Goal: Task Accomplishment & Management: Manage account settings

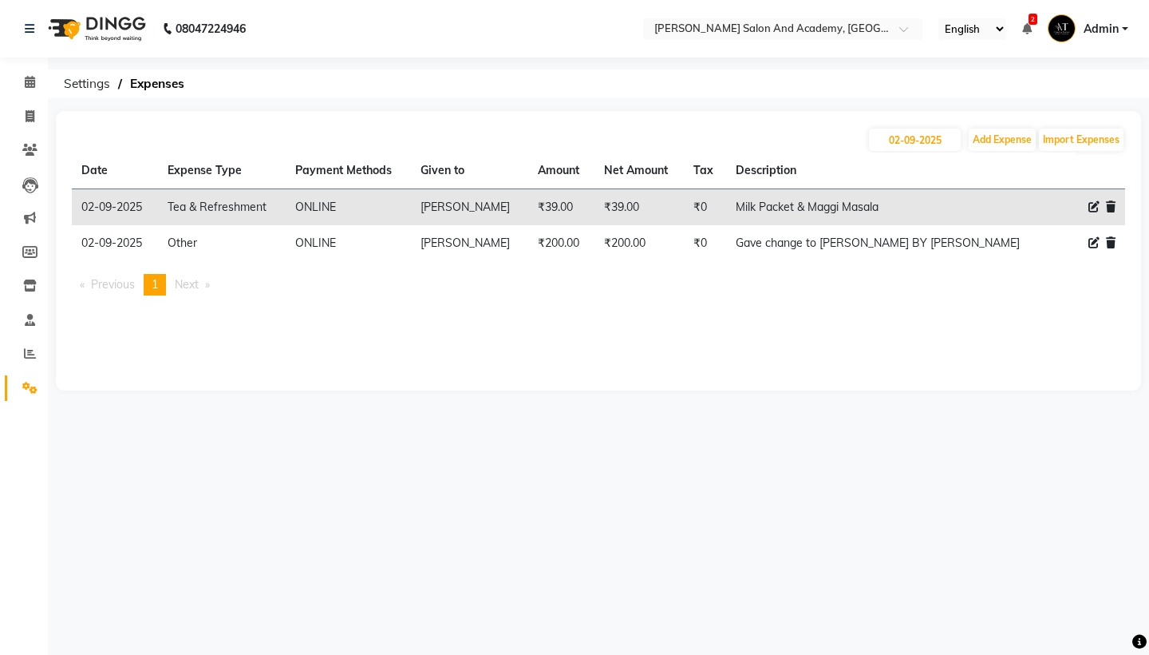
click at [1026, 30] on icon at bounding box center [1028, 28] width 10 height 11
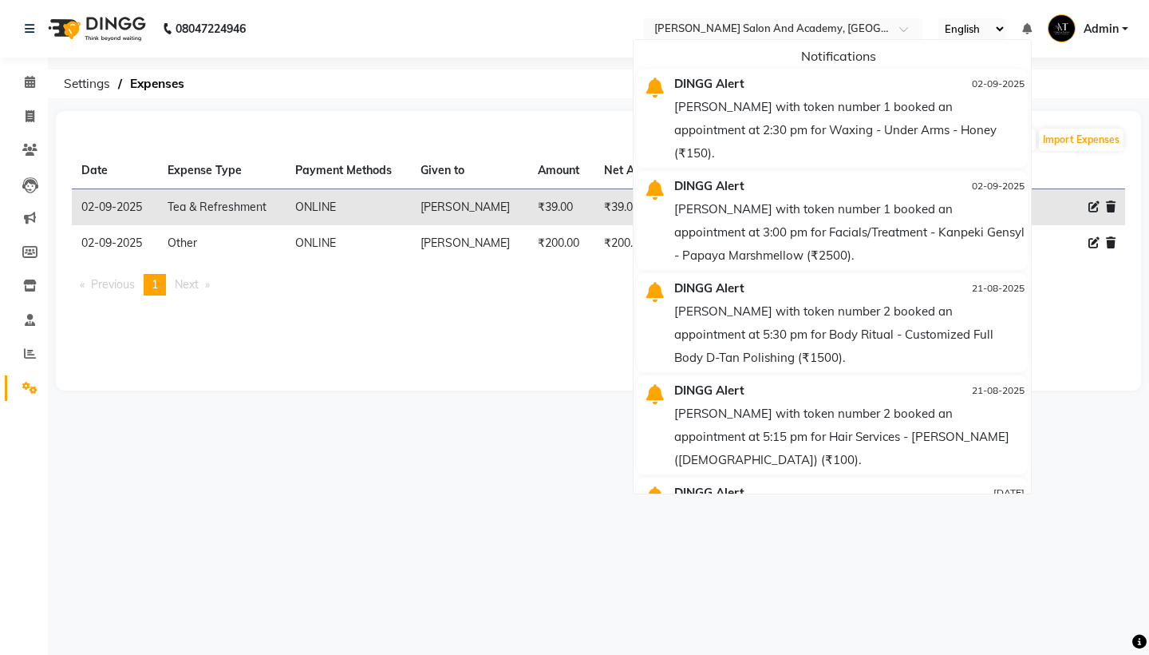
click at [1071, 324] on div "[DATE] Add Expense Import Expenses Date Expense Type Payment Methods Given to A…" at bounding box center [599, 250] width 1086 height 279
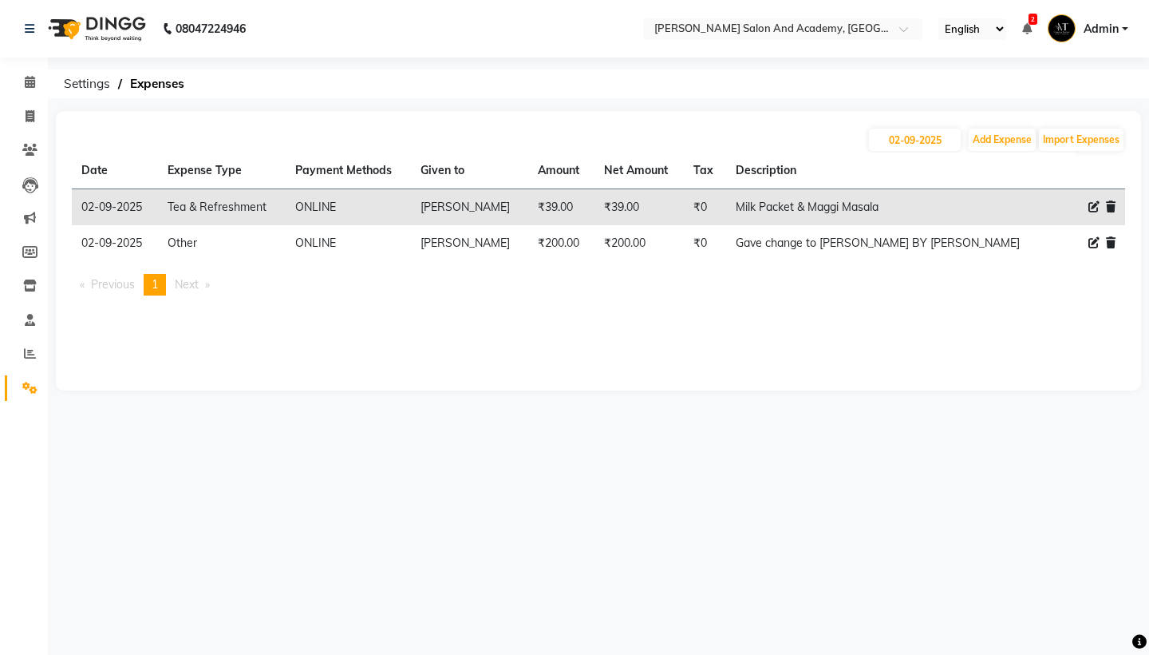
click at [1030, 28] on icon at bounding box center [1028, 28] width 10 height 11
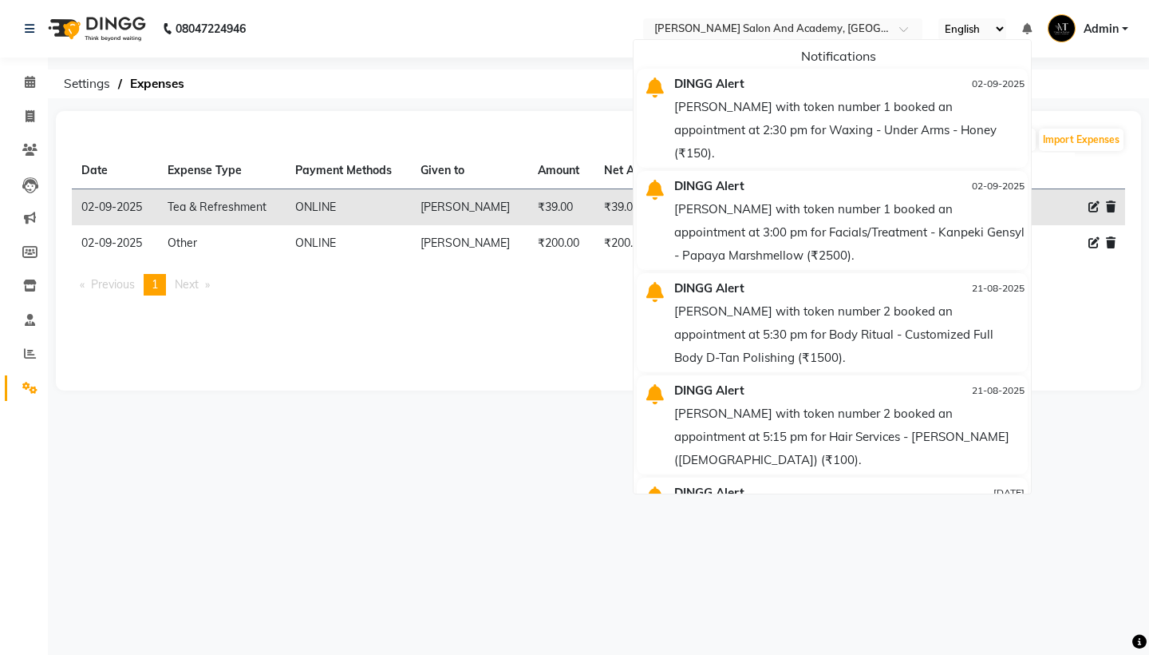
click at [1051, 312] on div "[DATE] Add Expense Import Expenses Date Expense Type Payment Methods Given to A…" at bounding box center [599, 250] width 1086 height 279
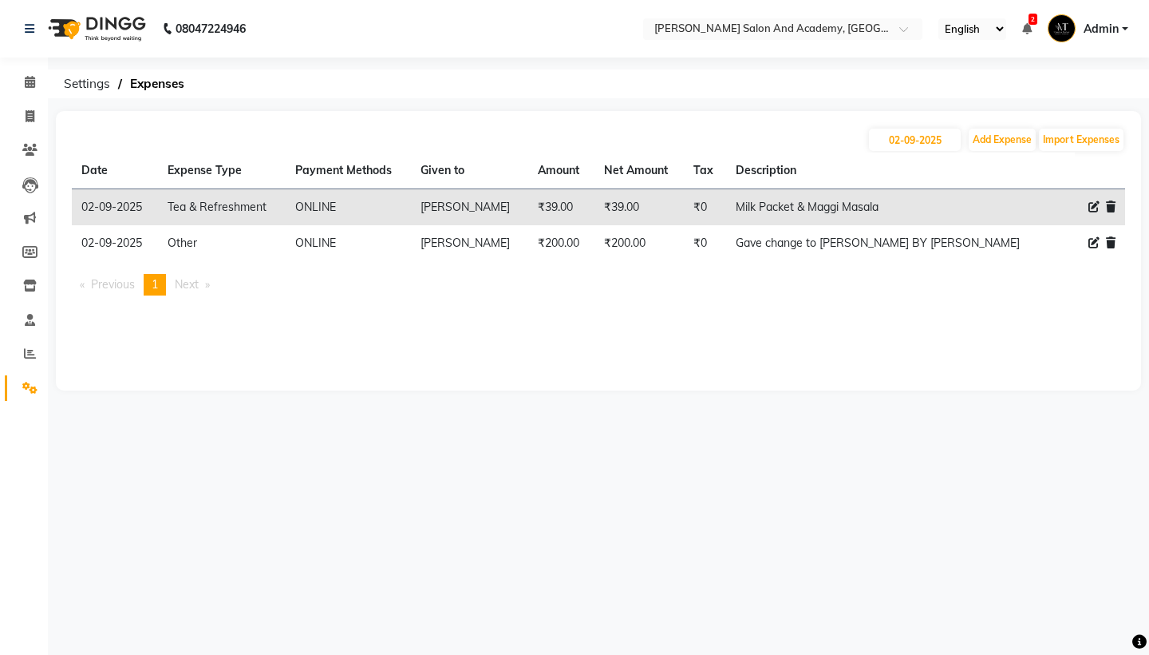
click at [1026, 26] on icon at bounding box center [1028, 28] width 10 height 11
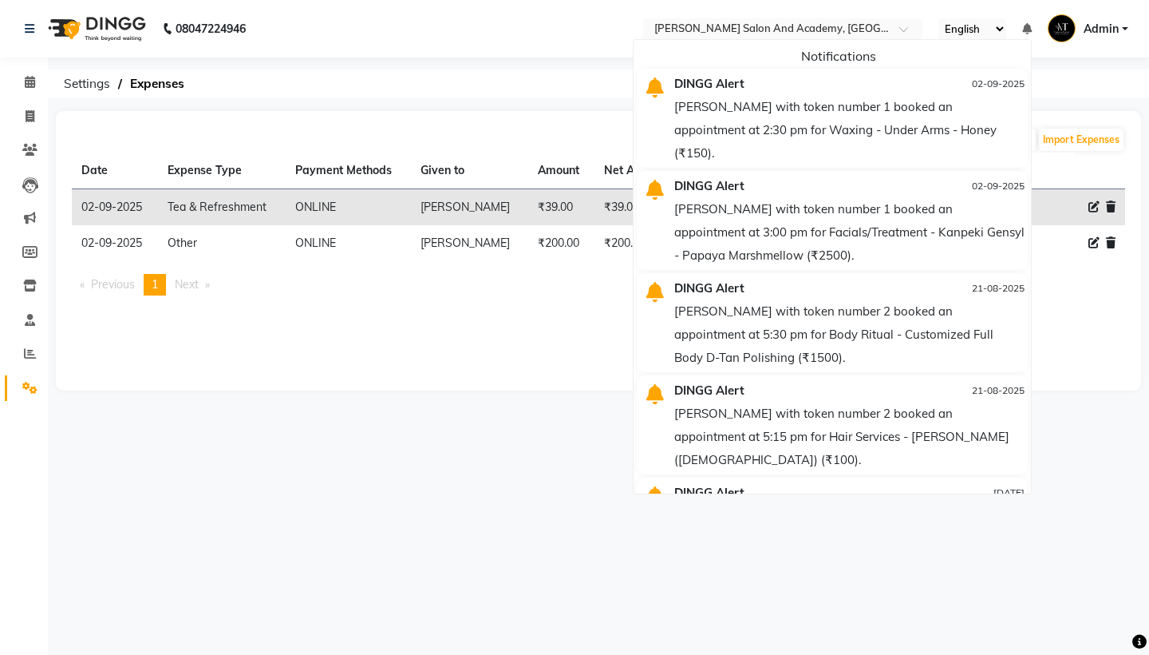
click at [1054, 93] on ol "Settings Expenses" at bounding box center [596, 83] width 1080 height 29
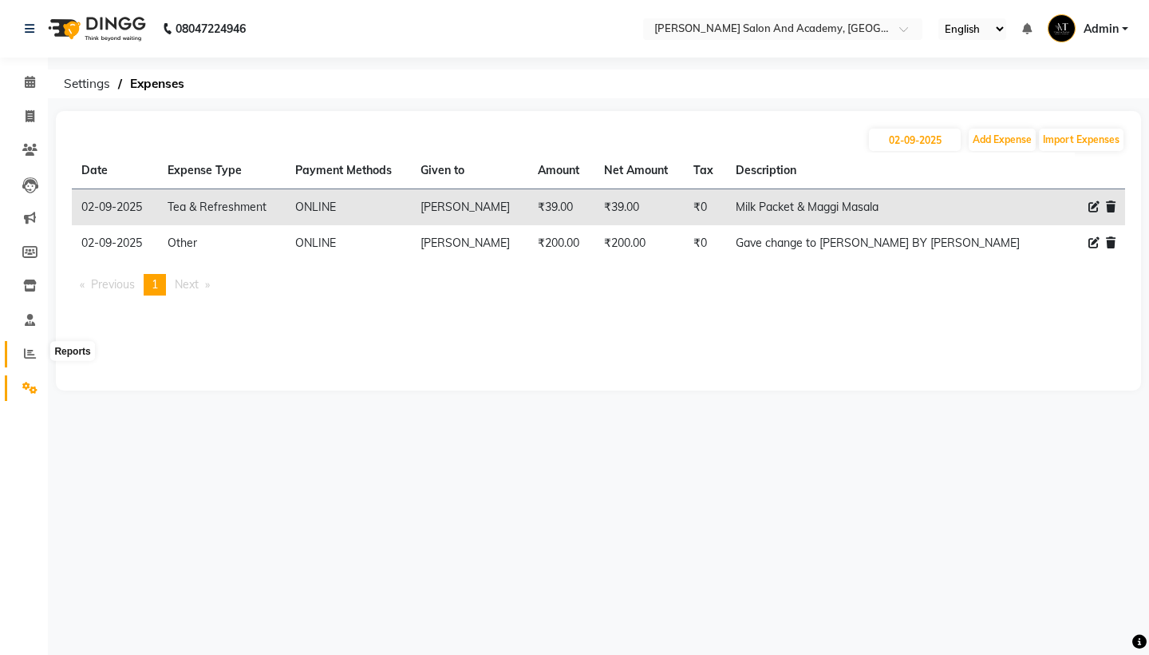
click at [32, 354] on icon at bounding box center [30, 353] width 12 height 12
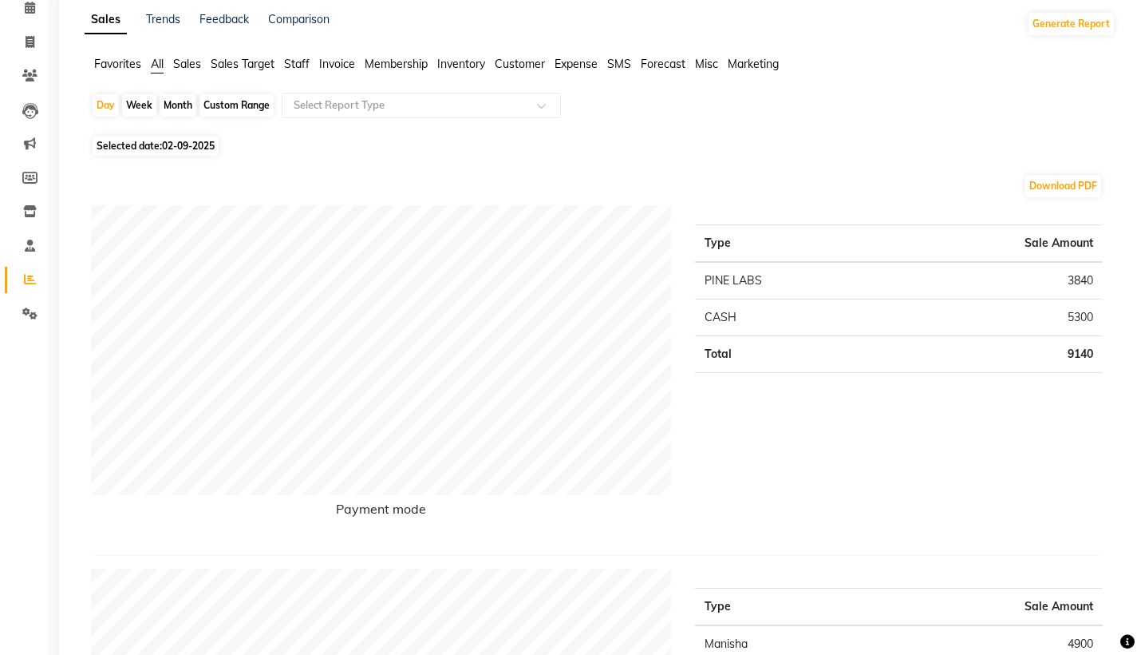
scroll to position [77, 0]
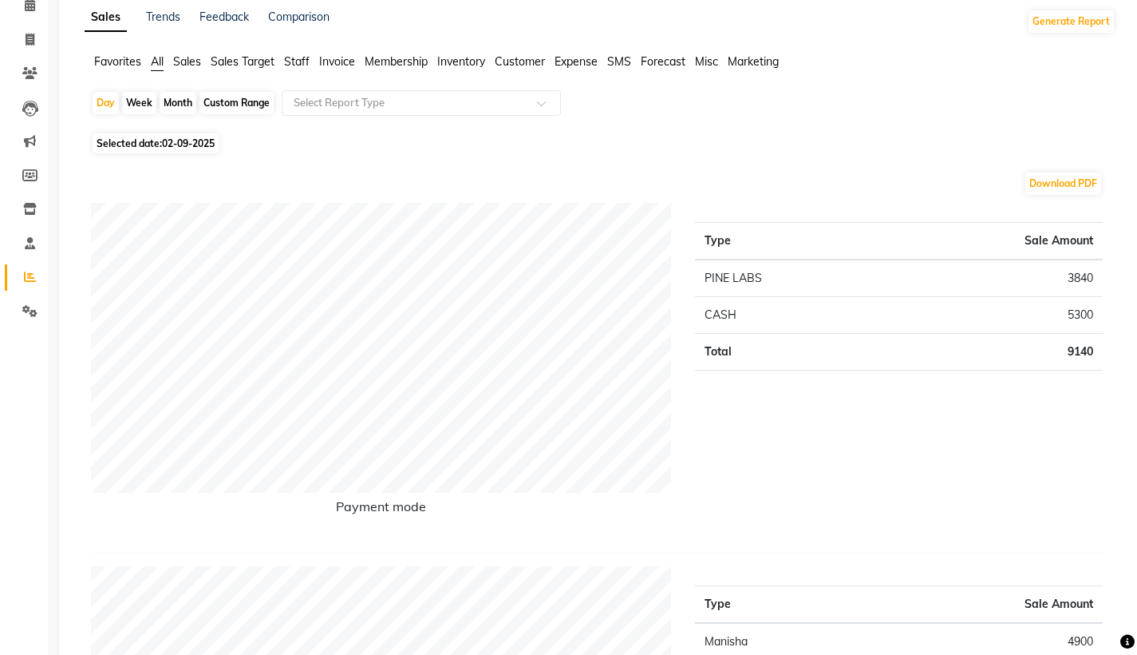
click at [570, 57] on span "Expense" at bounding box center [576, 61] width 43 height 14
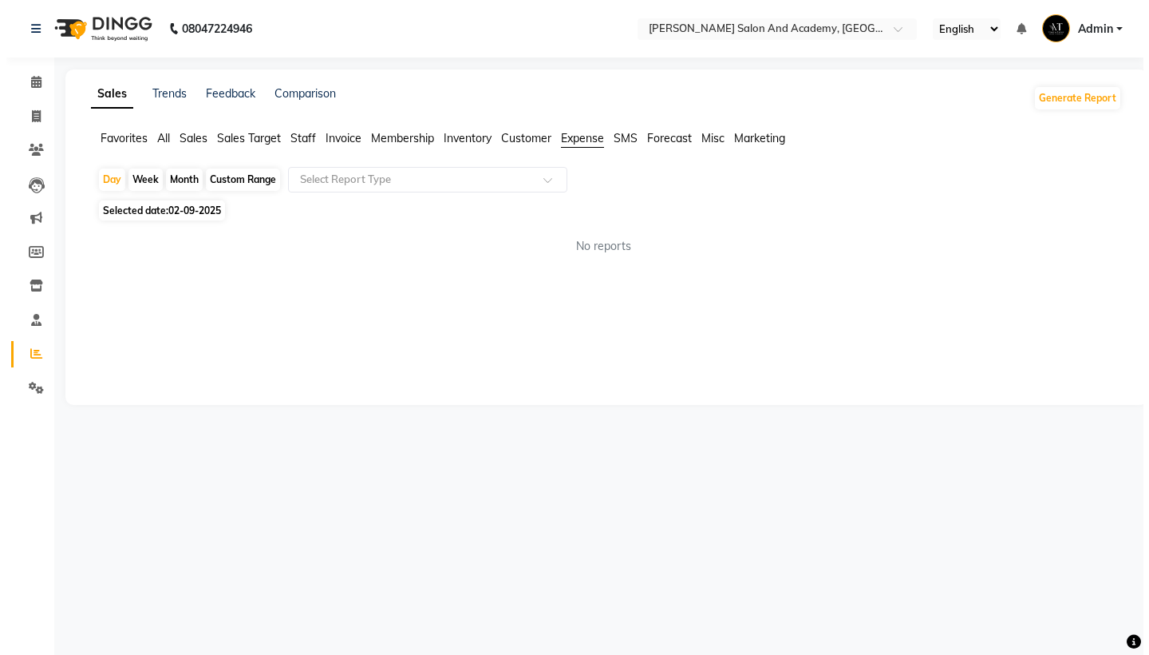
scroll to position [0, 0]
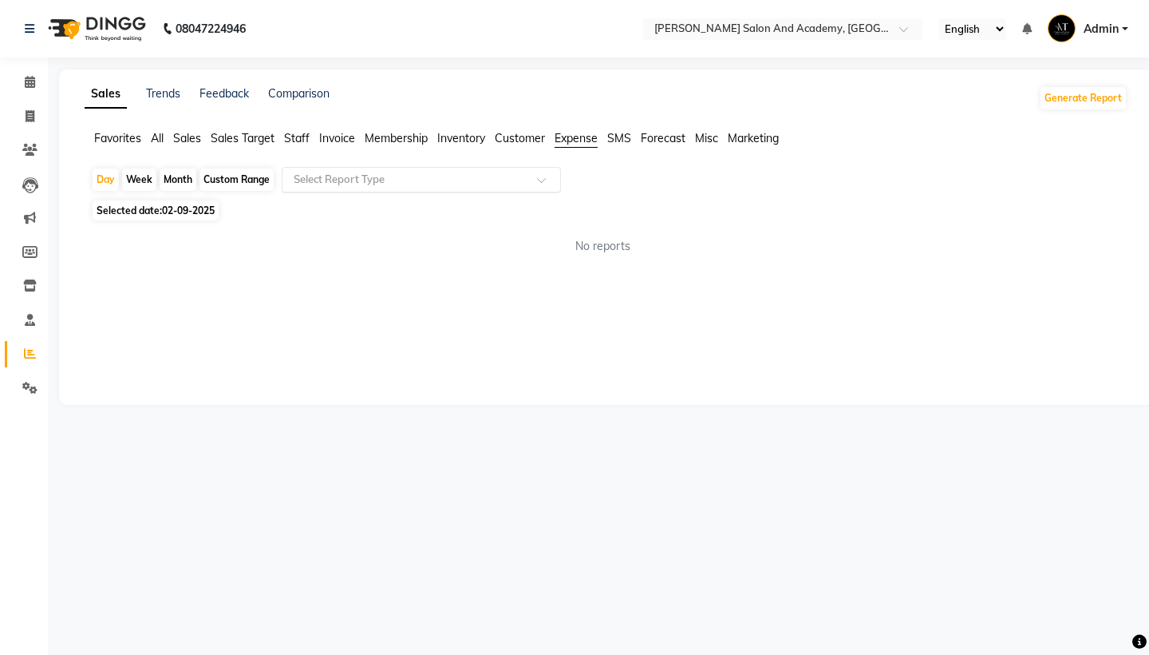
click at [448, 183] on input "text" at bounding box center [406, 180] width 230 height 16
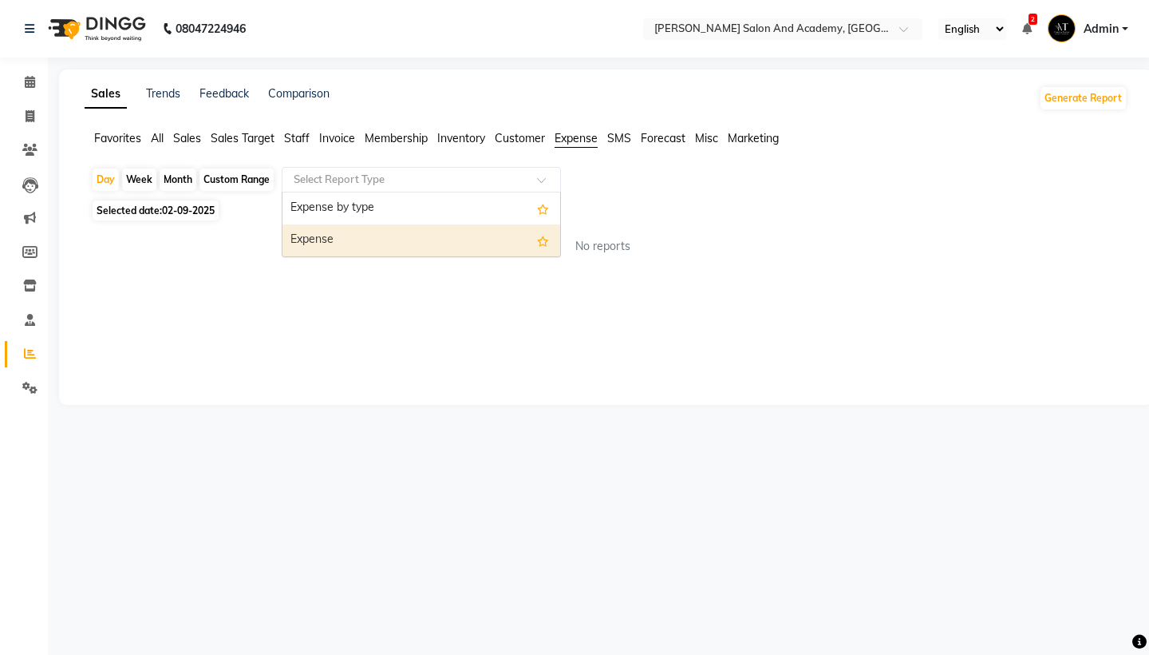
click at [447, 233] on div "Expense" at bounding box center [422, 240] width 278 height 32
select select "filtered_report"
select select "pdf"
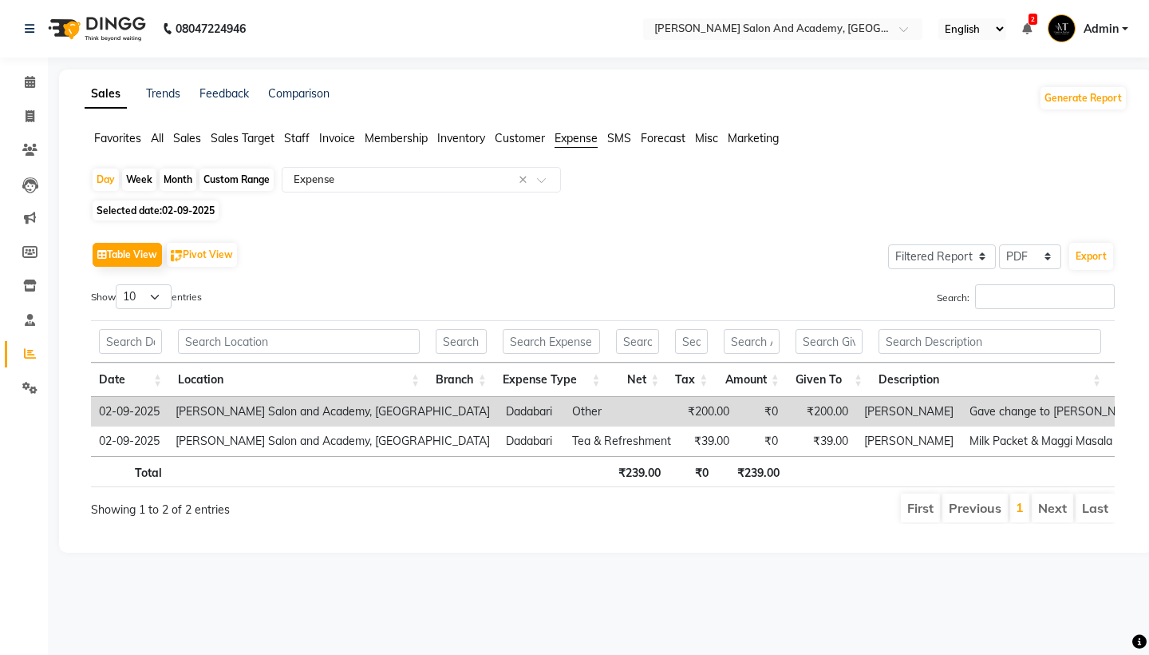
click at [249, 185] on div "Custom Range" at bounding box center [237, 179] width 74 height 22
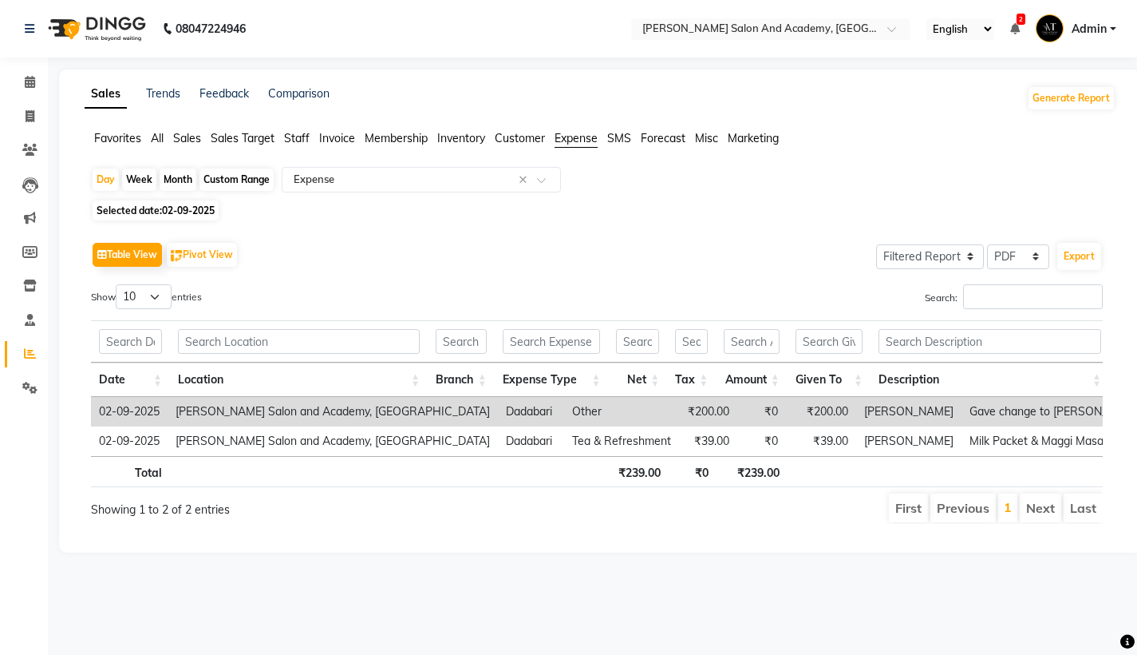
select select "9"
select select "2025"
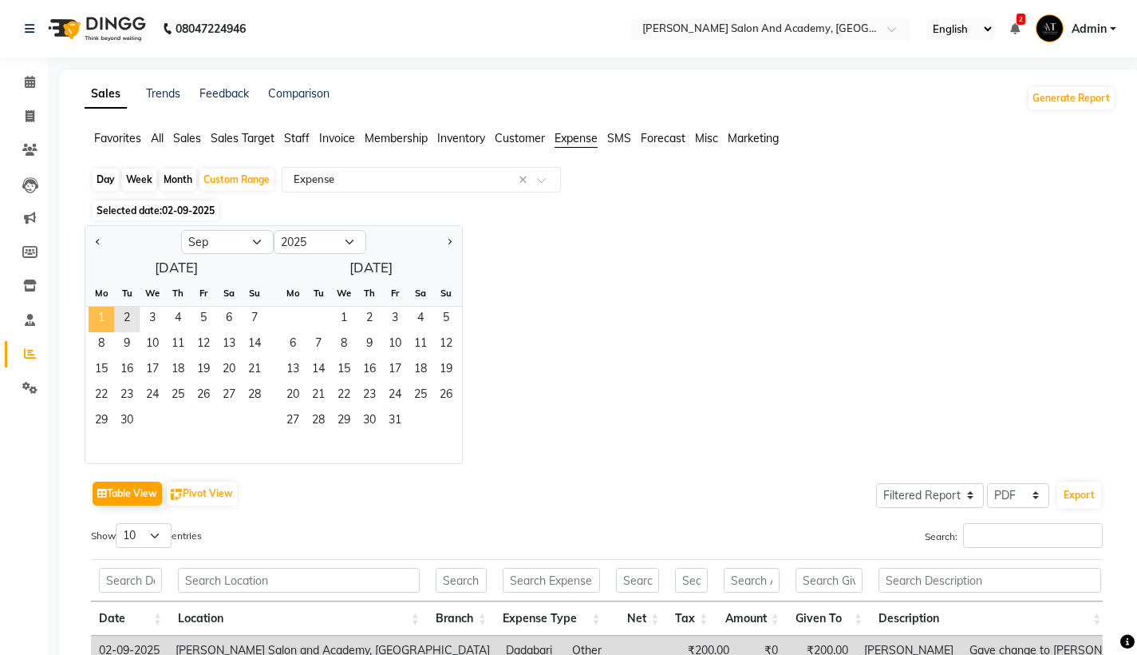
click at [102, 323] on span "1" at bounding box center [102, 320] width 26 height 26
click at [263, 314] on span "7" at bounding box center [255, 320] width 26 height 26
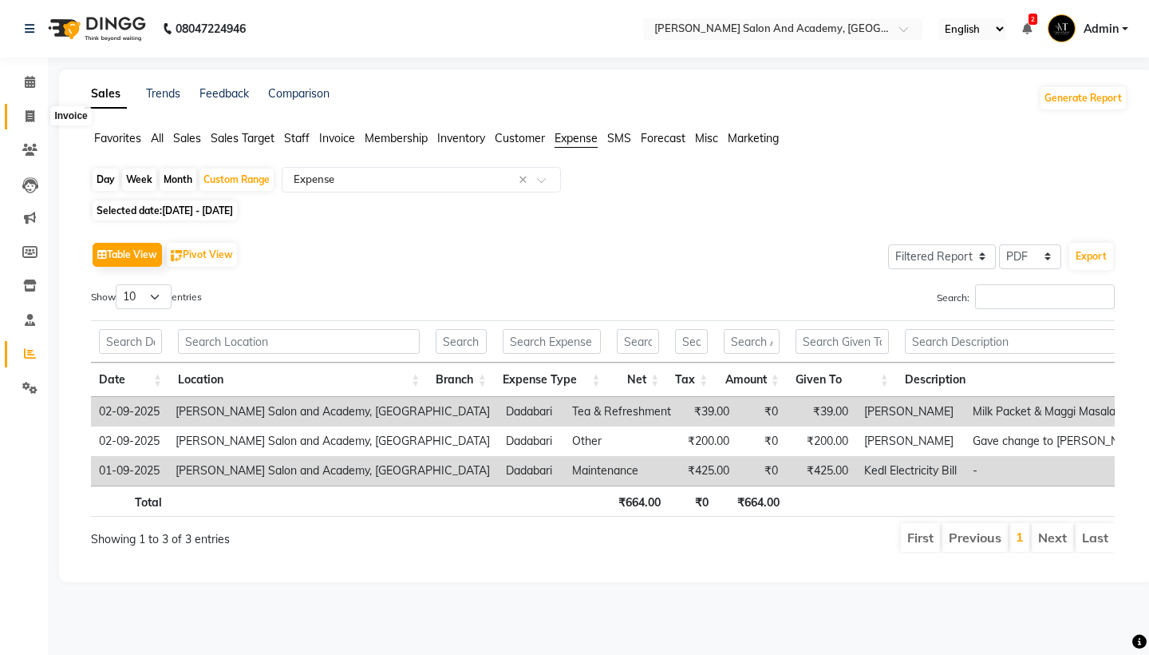
click at [39, 109] on span at bounding box center [30, 117] width 28 height 18
select select "service"
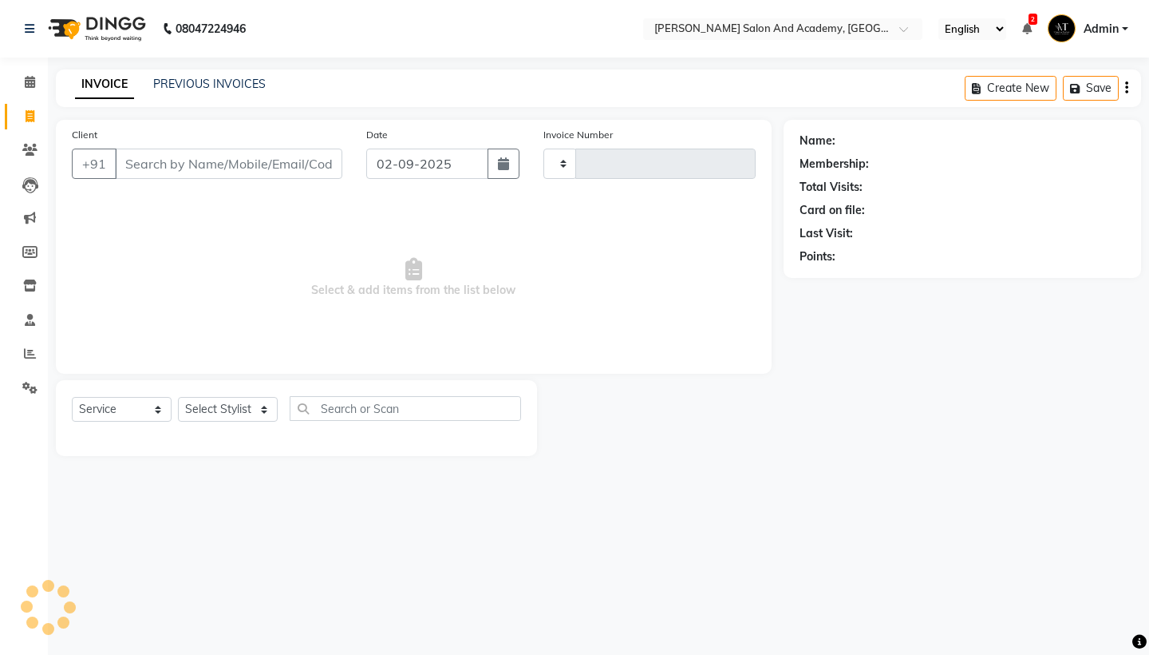
type input "0673"
select select "6453"
click at [22, 80] on span at bounding box center [30, 82] width 28 height 18
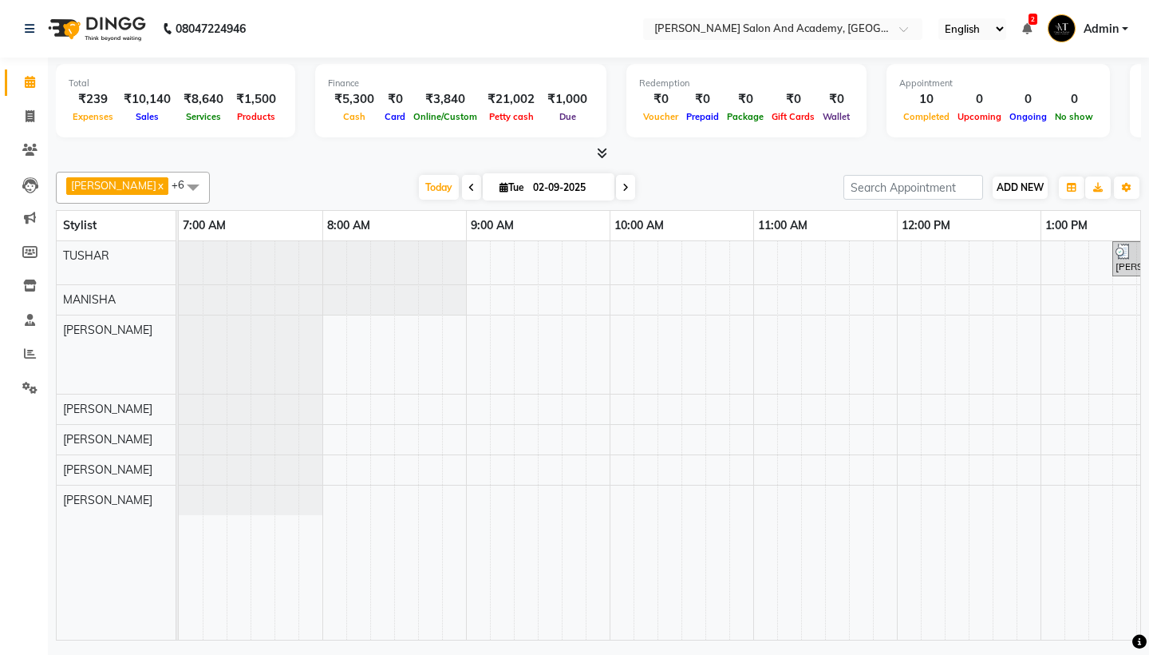
click at [1019, 187] on span "ADD NEW" at bounding box center [1020, 187] width 47 height 12
click at [1119, 259] on link "Add Expense" at bounding box center [1112, 258] width 126 height 21
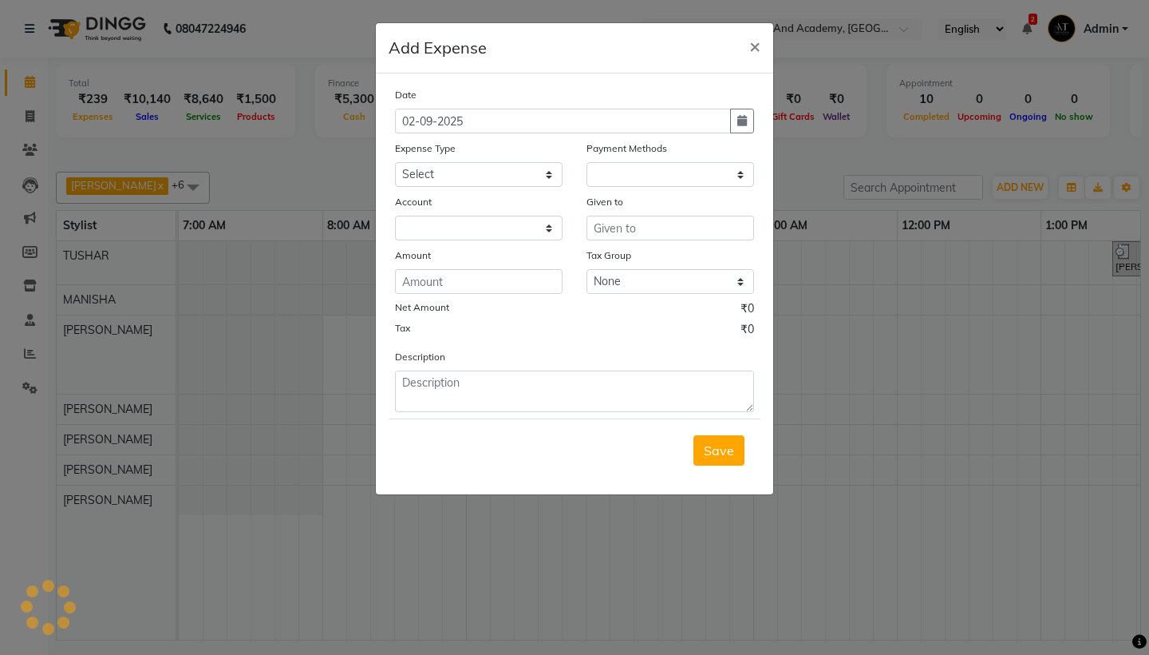
select select "1"
select select "5474"
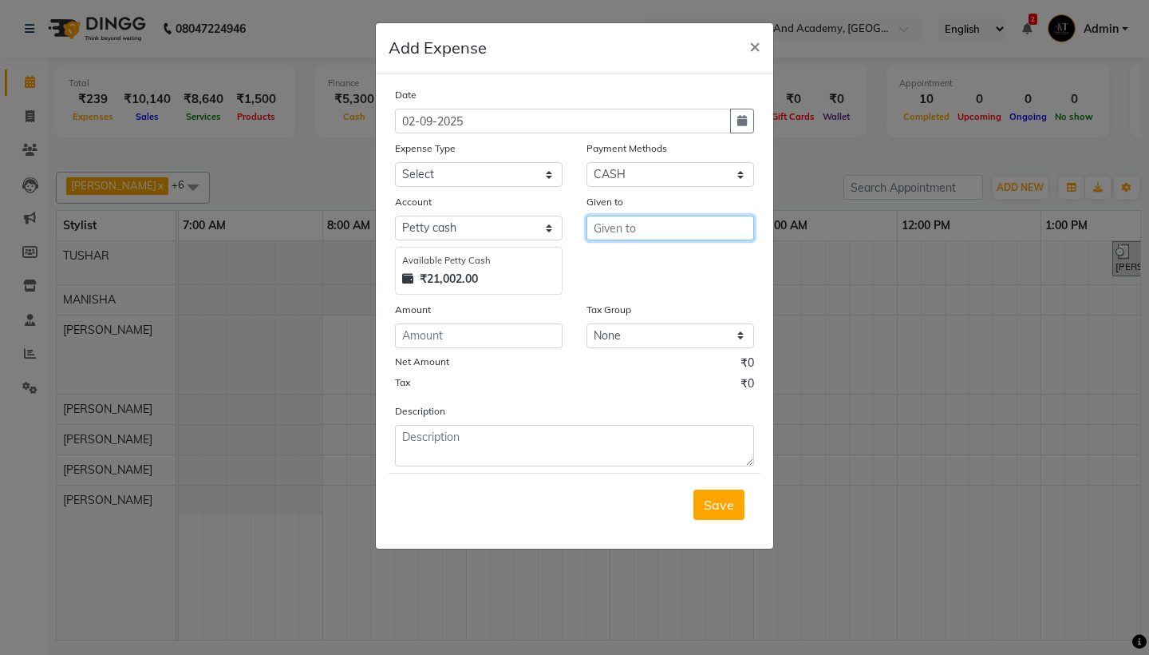
click at [674, 225] on input "text" at bounding box center [671, 228] width 168 height 25
click at [661, 228] on input "text" at bounding box center [671, 228] width 168 height 25
type input "17600"
click at [628, 224] on input "17600" at bounding box center [671, 228] width 168 height 25
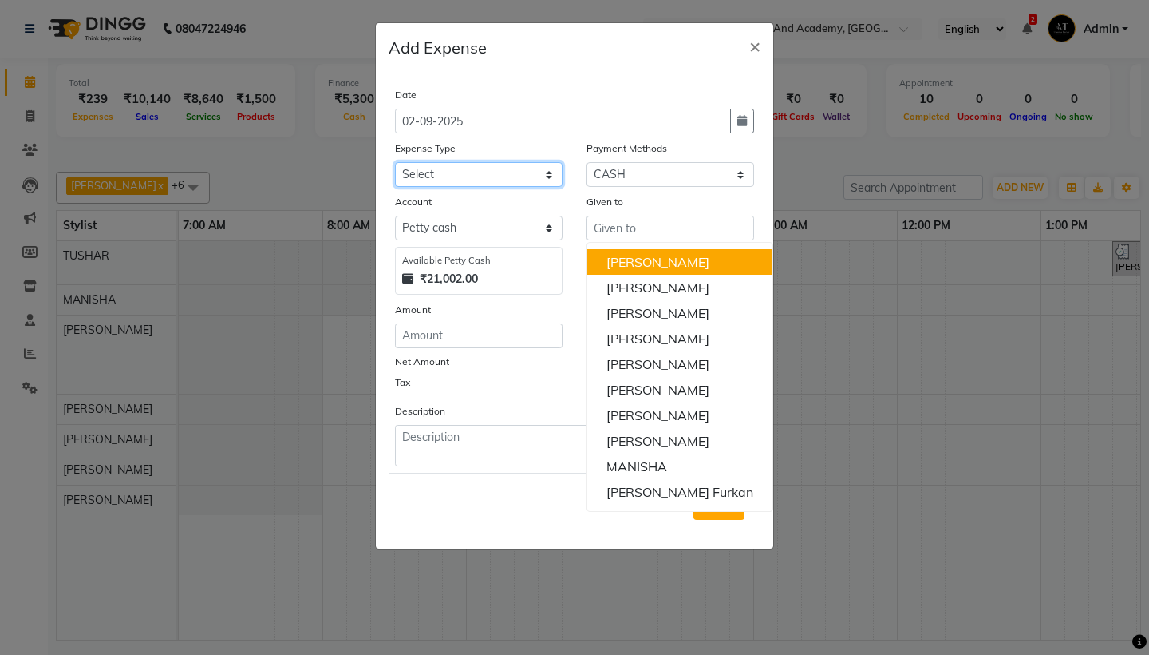
select select "16577"
click at [652, 233] on input "text" at bounding box center [671, 228] width 168 height 25
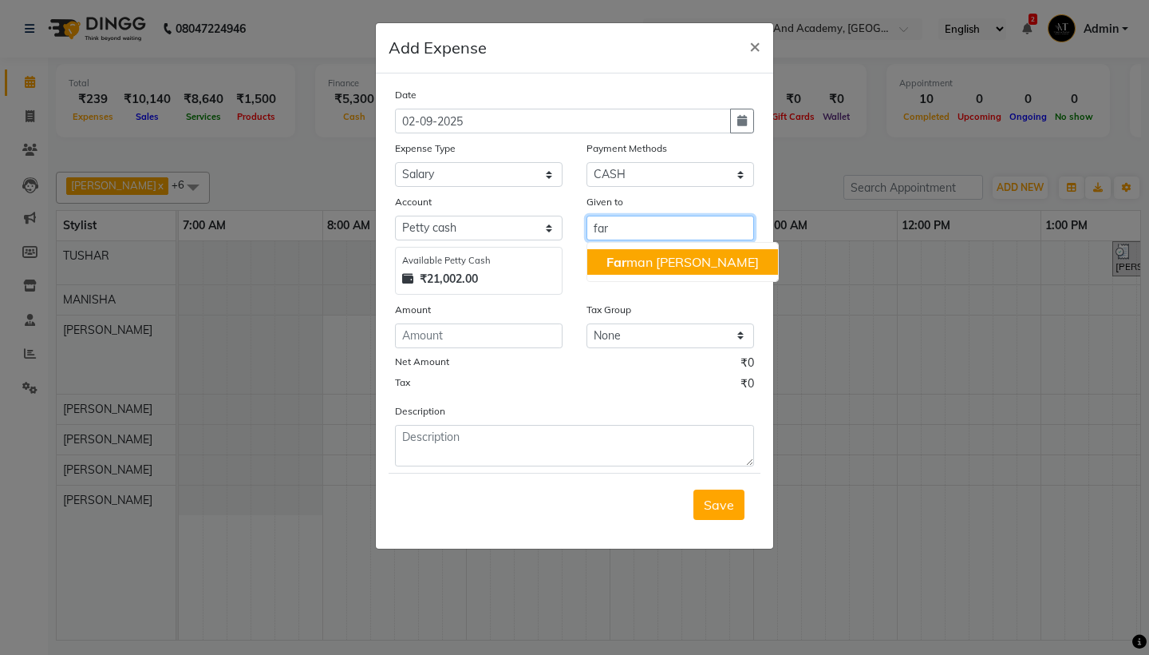
type input "[PERSON_NAME]"
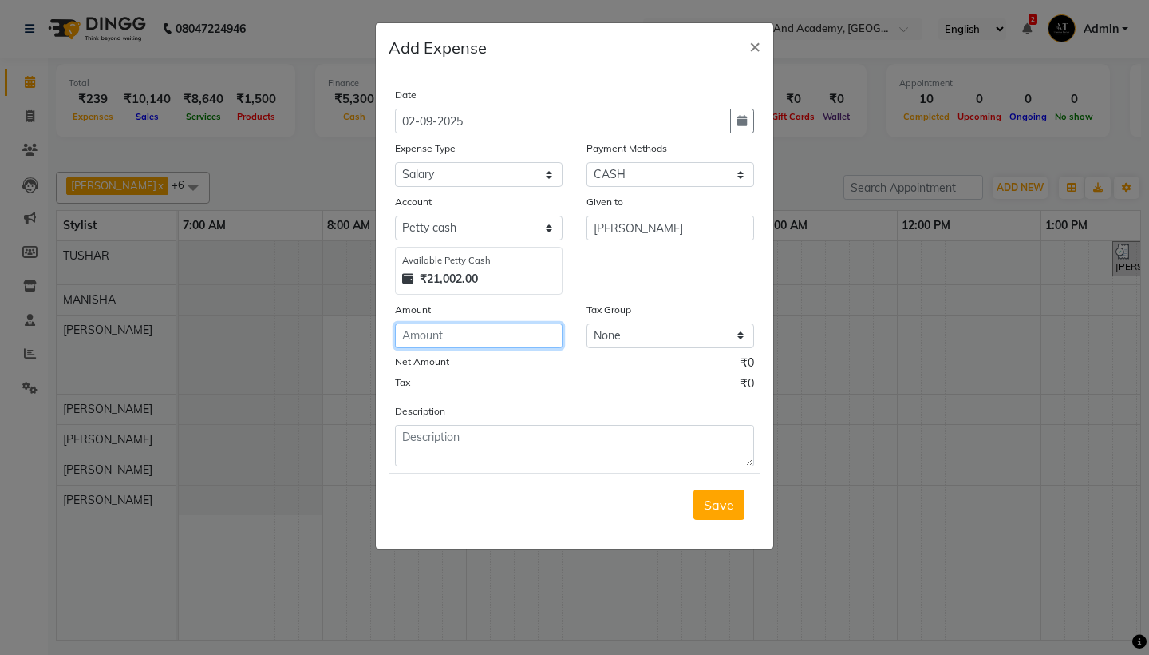
click at [486, 337] on input "number" at bounding box center [479, 335] width 168 height 25
type input "17600"
click at [723, 497] on span "Save" at bounding box center [719, 504] width 30 height 16
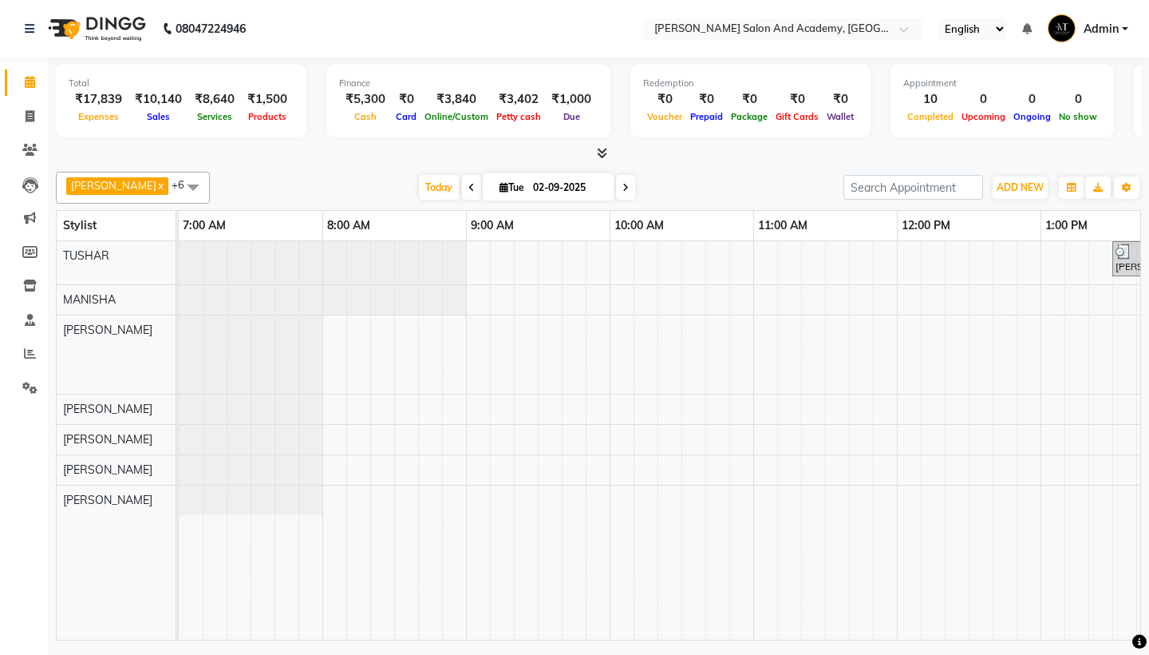
click at [563, 102] on div "₹1,000" at bounding box center [571, 99] width 53 height 18
click at [565, 121] on div "Due" at bounding box center [571, 116] width 53 height 17
click at [564, 97] on div "₹1,000" at bounding box center [571, 99] width 53 height 18
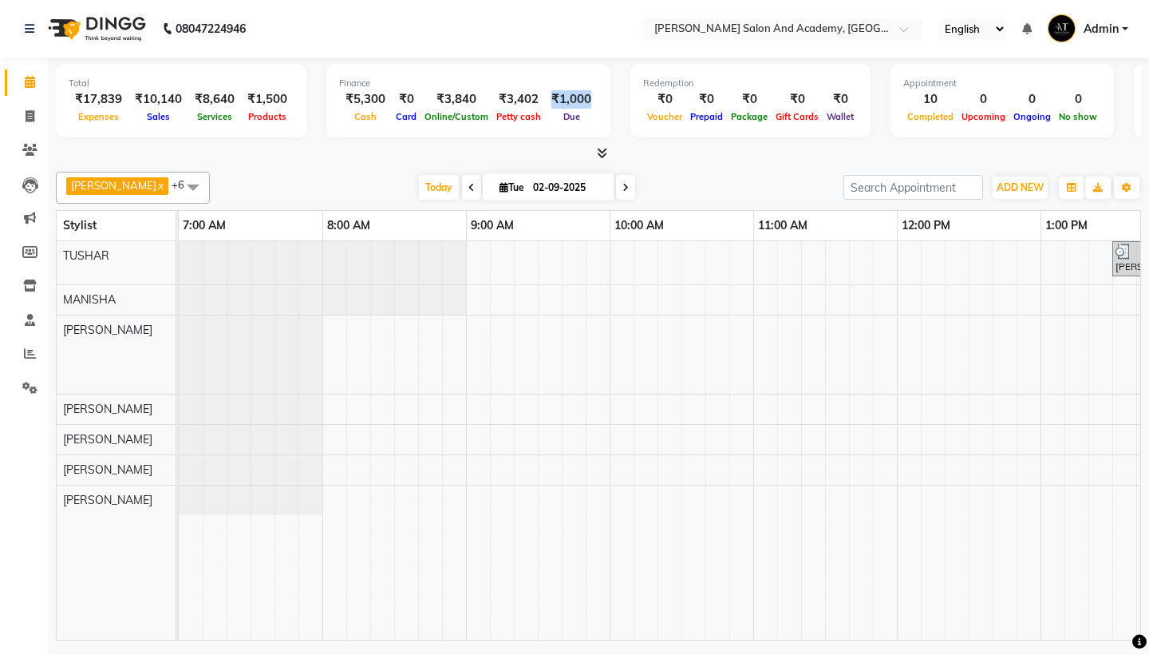
click at [564, 97] on div "₹1,000" at bounding box center [571, 99] width 53 height 18
click at [619, 148] on div at bounding box center [599, 153] width 1086 height 17
click at [1006, 188] on span "ADD NEW" at bounding box center [1020, 187] width 47 height 12
click at [1075, 263] on link "Add Expense" at bounding box center [1112, 258] width 126 height 21
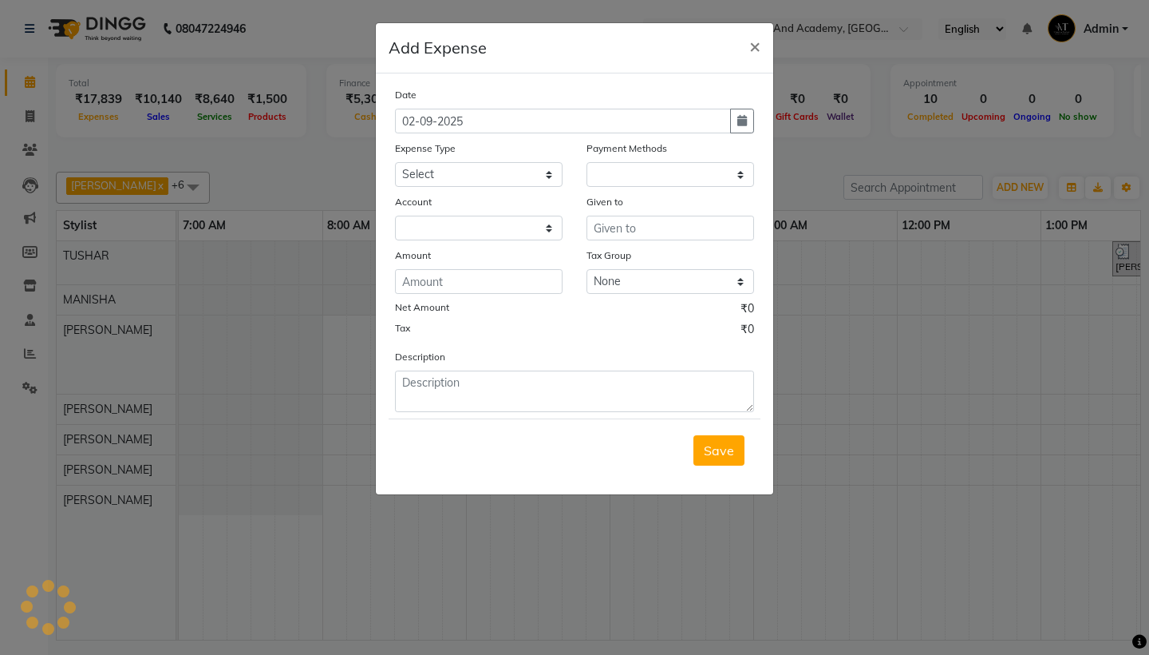
select select "1"
select select "5474"
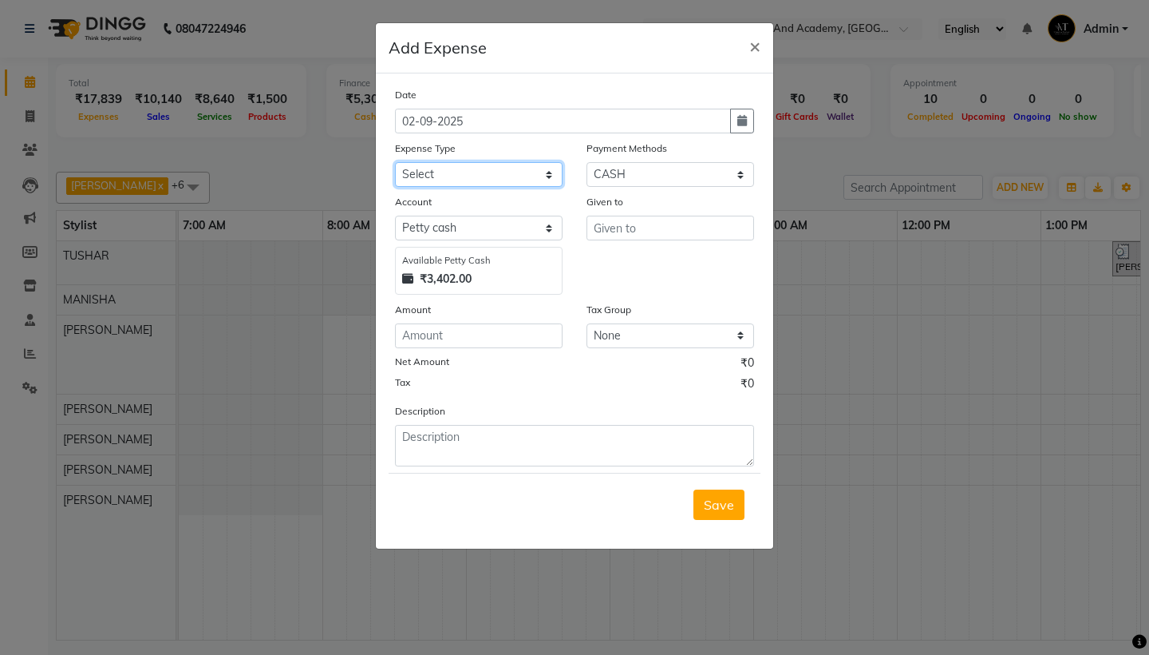
select select "16591"
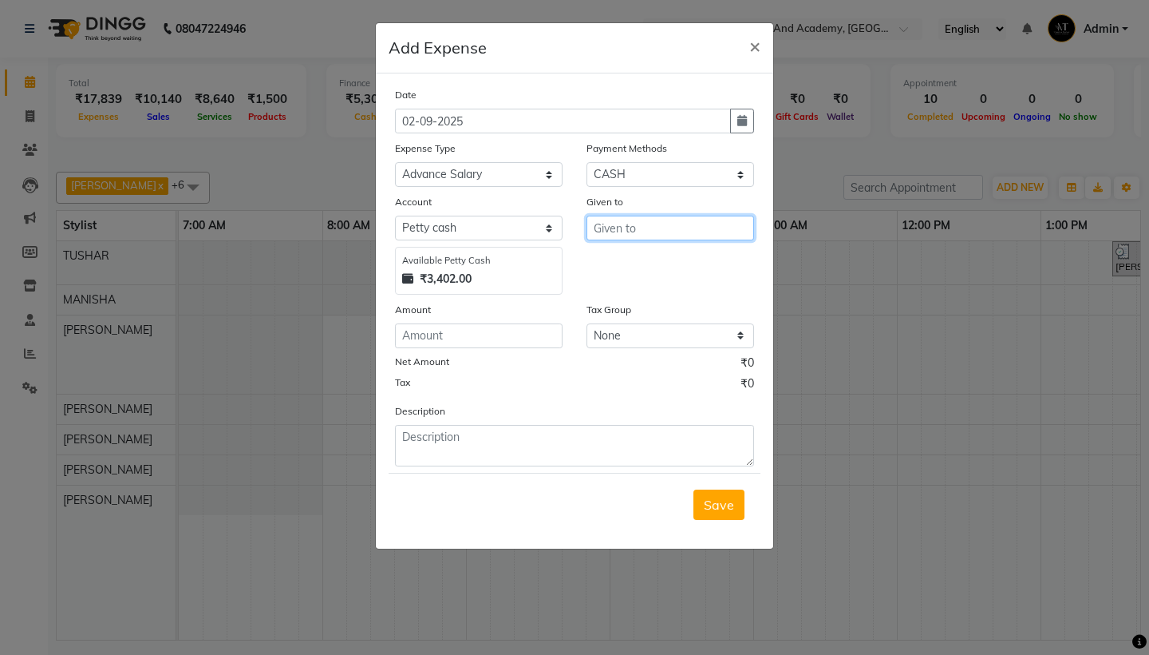
click at [689, 227] on input "text" at bounding box center [671, 228] width 168 height 25
type input "3000"
select select "8"
select select "5475"
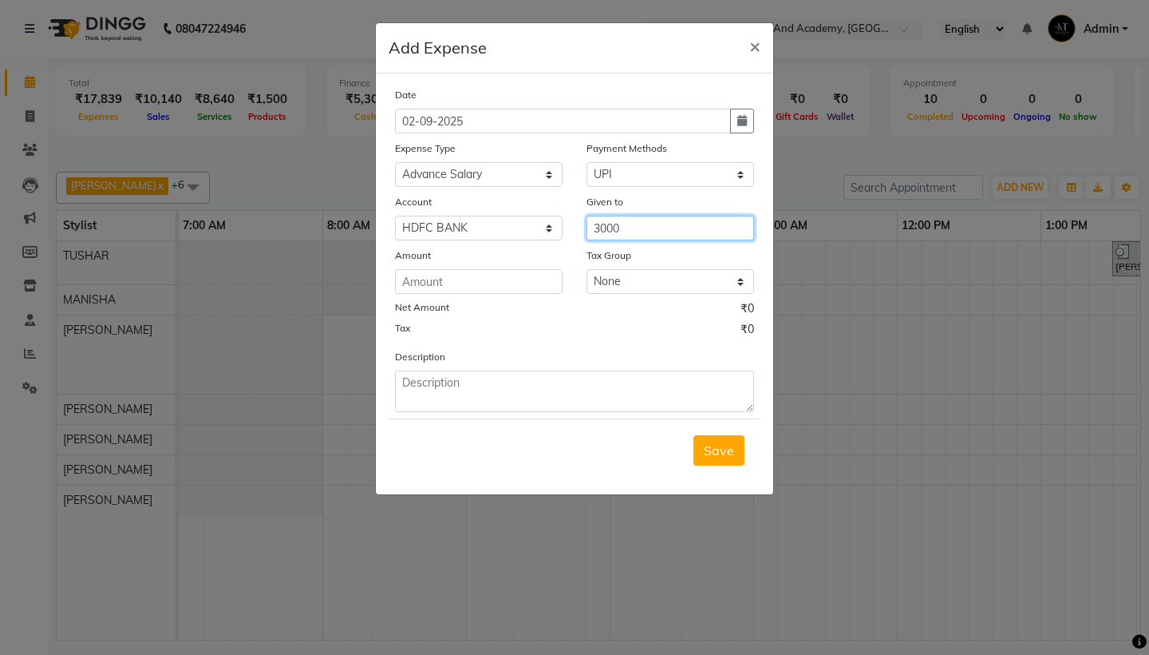
click at [663, 230] on input "3000" at bounding box center [671, 228] width 168 height 25
type input "Suraj Sen"
click at [511, 288] on input "number" at bounding box center [479, 281] width 168 height 25
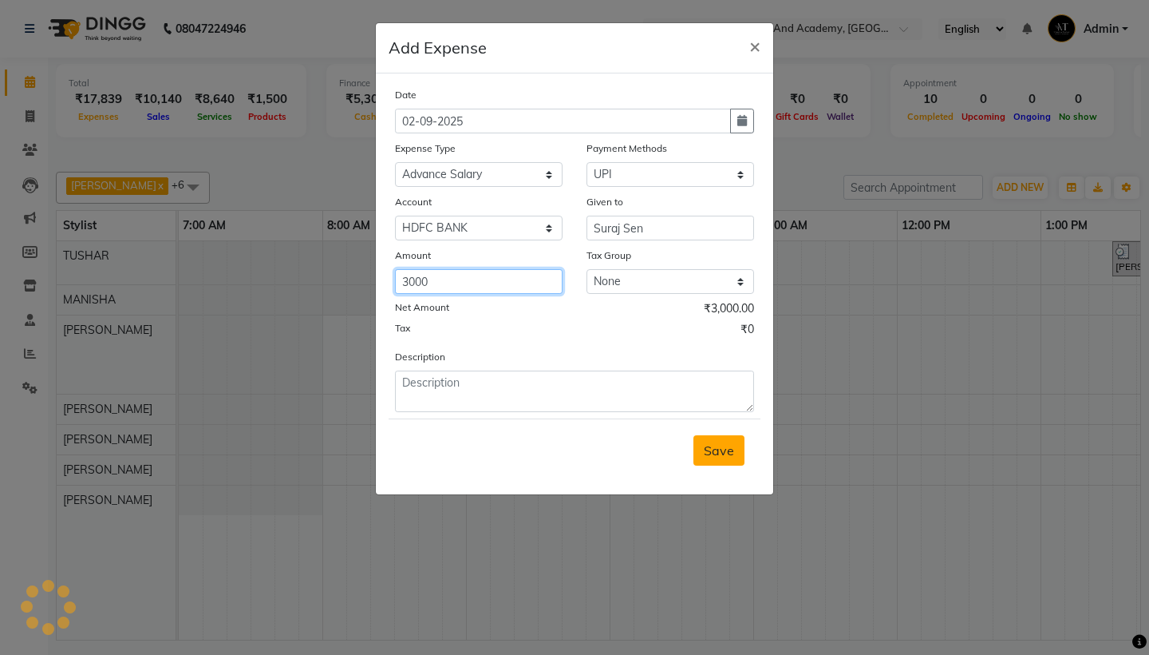
type input "3000"
click at [722, 453] on span "Save" at bounding box center [719, 450] width 30 height 16
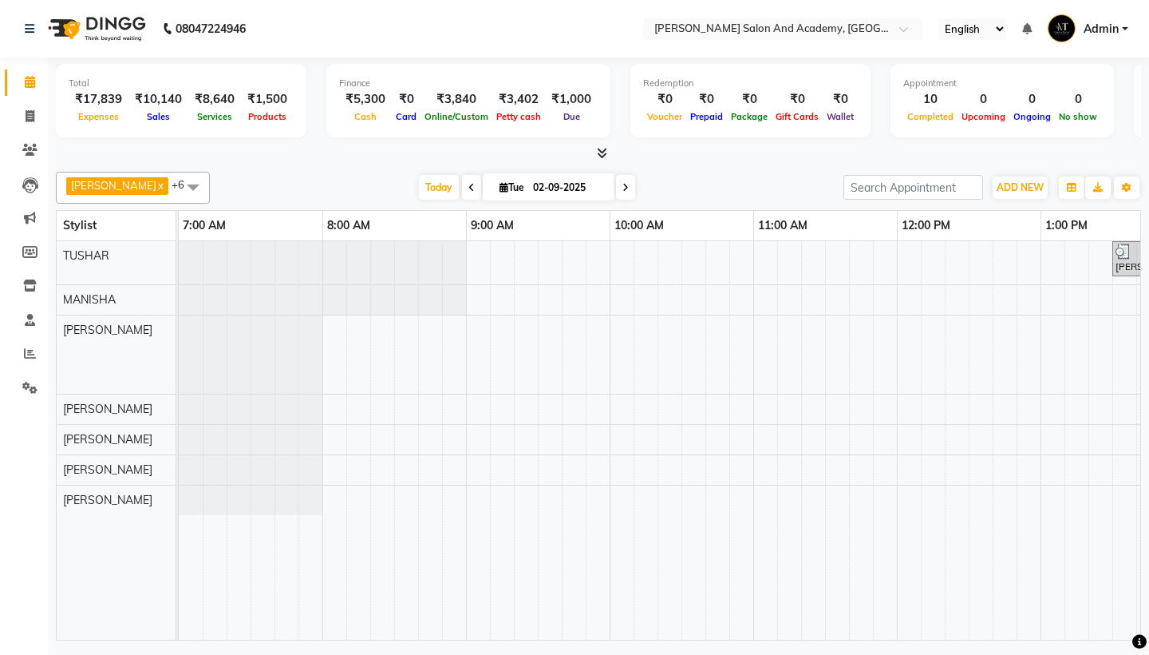
click at [597, 156] on icon at bounding box center [602, 153] width 10 height 12
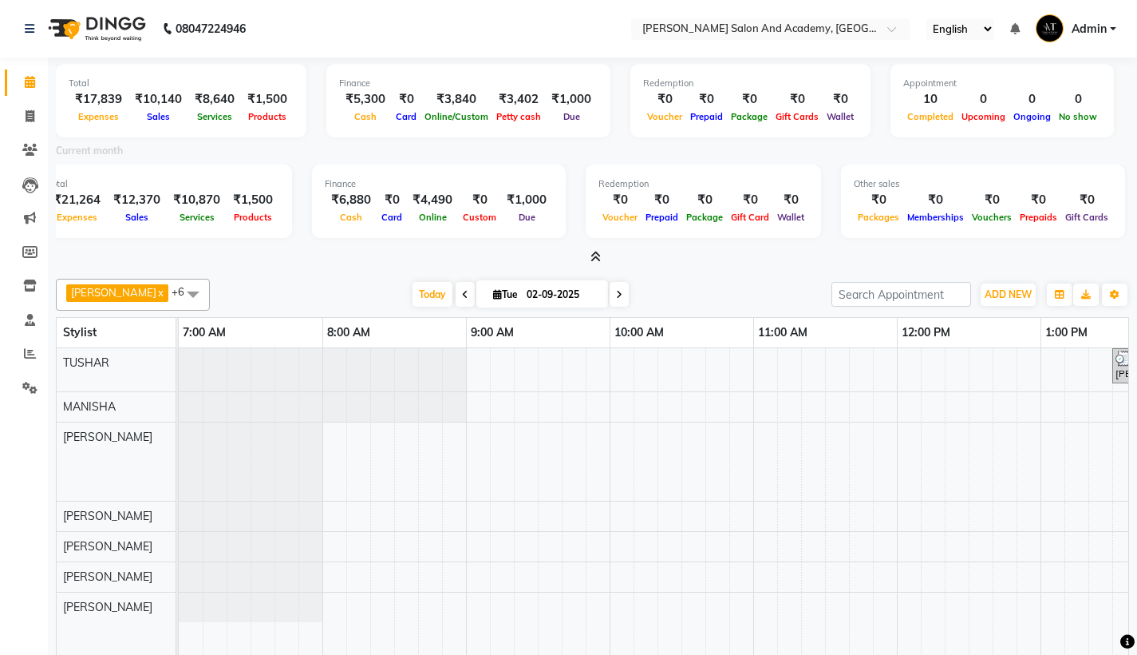
click at [30, 384] on icon at bounding box center [29, 388] width 15 height 12
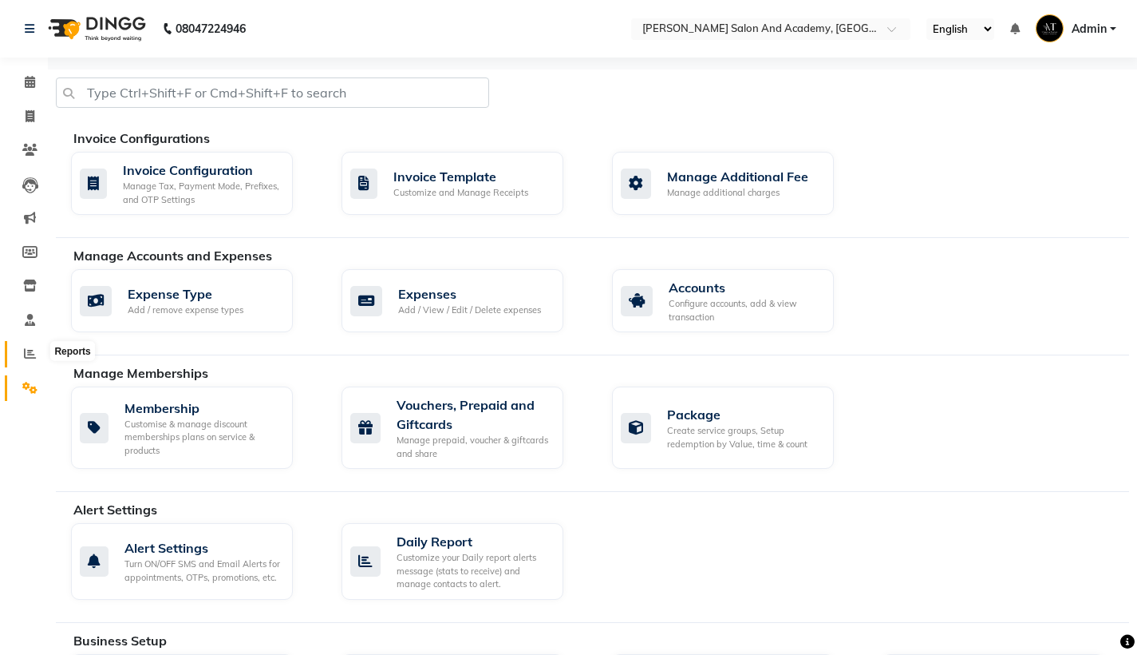
click at [24, 349] on icon at bounding box center [30, 353] width 12 height 12
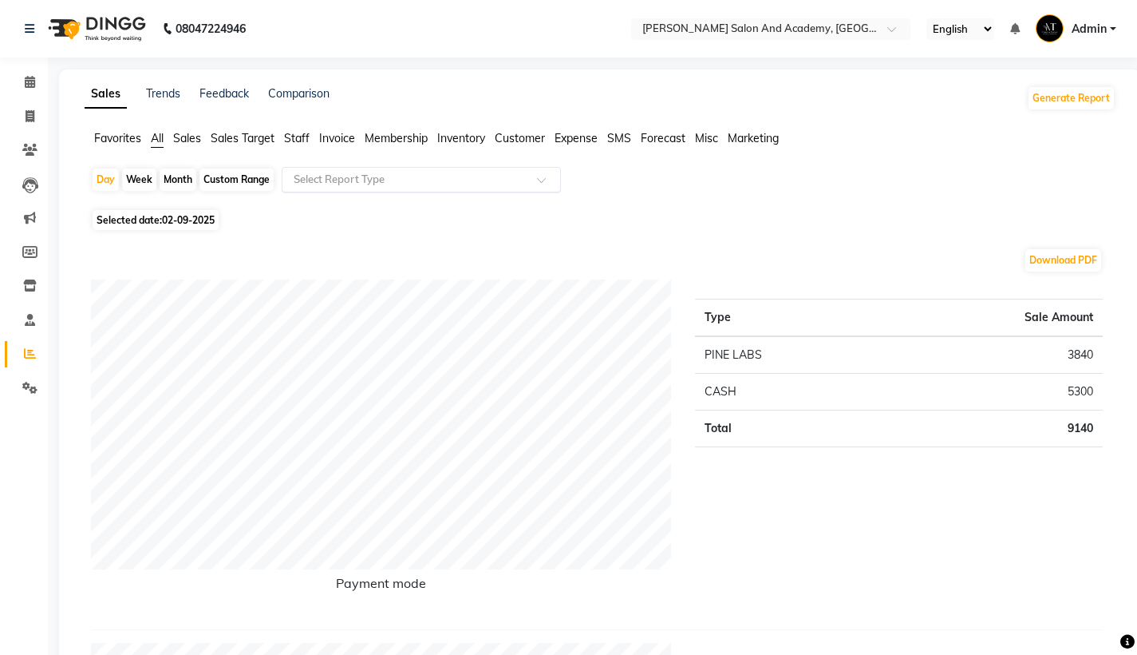
click at [496, 169] on div "Select Report Type" at bounding box center [421, 180] width 279 height 26
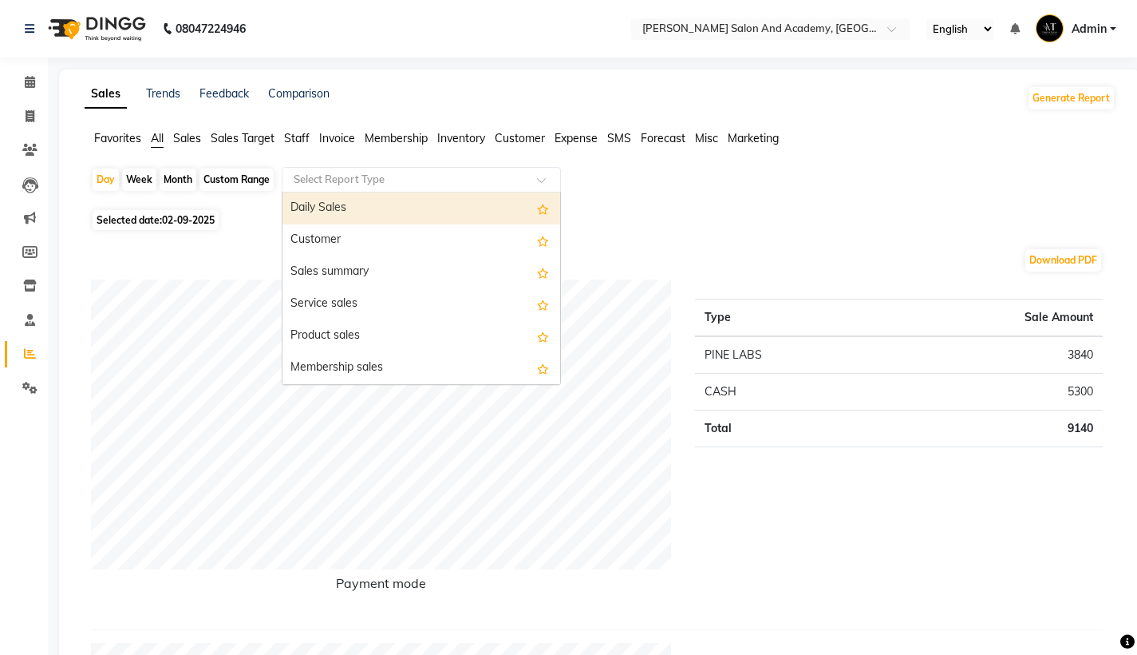
click at [249, 174] on div "Custom Range" at bounding box center [237, 179] width 74 height 22
select select "9"
select select "2025"
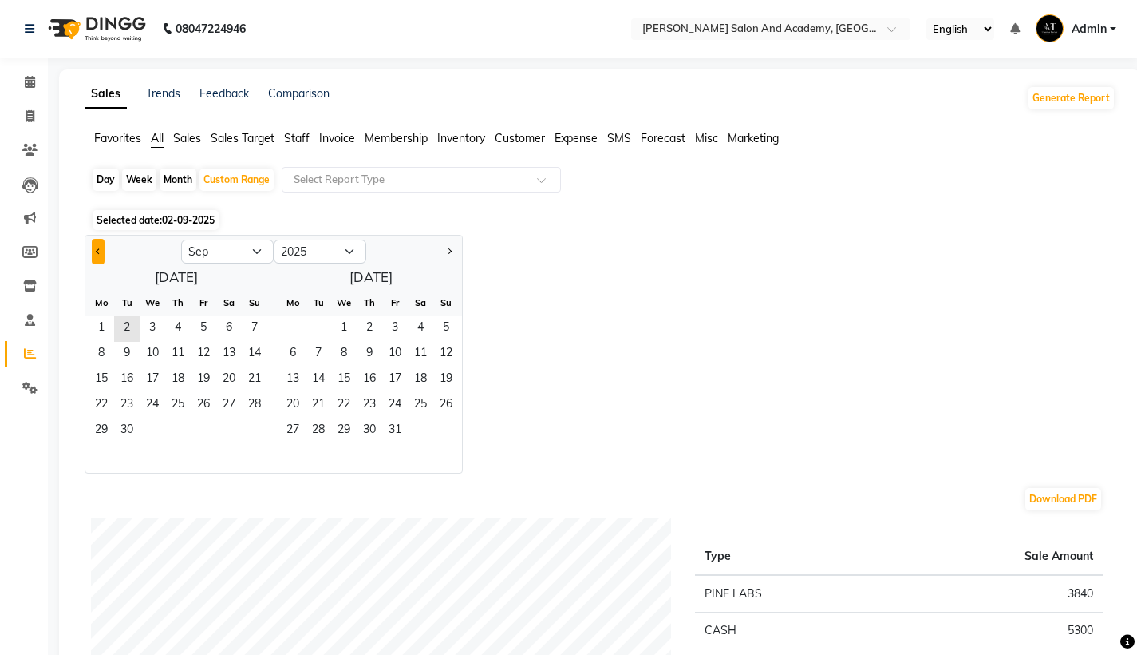
click at [98, 252] on span "Previous month" at bounding box center [99, 250] width 6 height 6
select select "8"
click at [202, 333] on span "1" at bounding box center [204, 329] width 26 height 26
click at [249, 431] on span "31" at bounding box center [255, 431] width 26 height 26
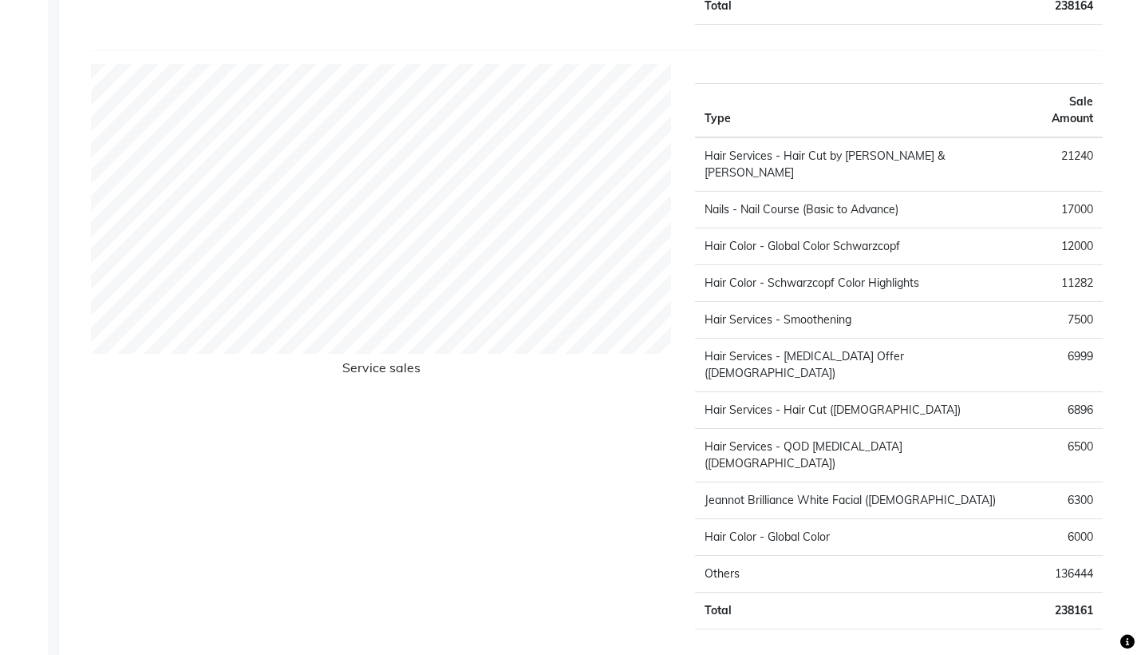
scroll to position [2543, 0]
